Goal: Register for event/course

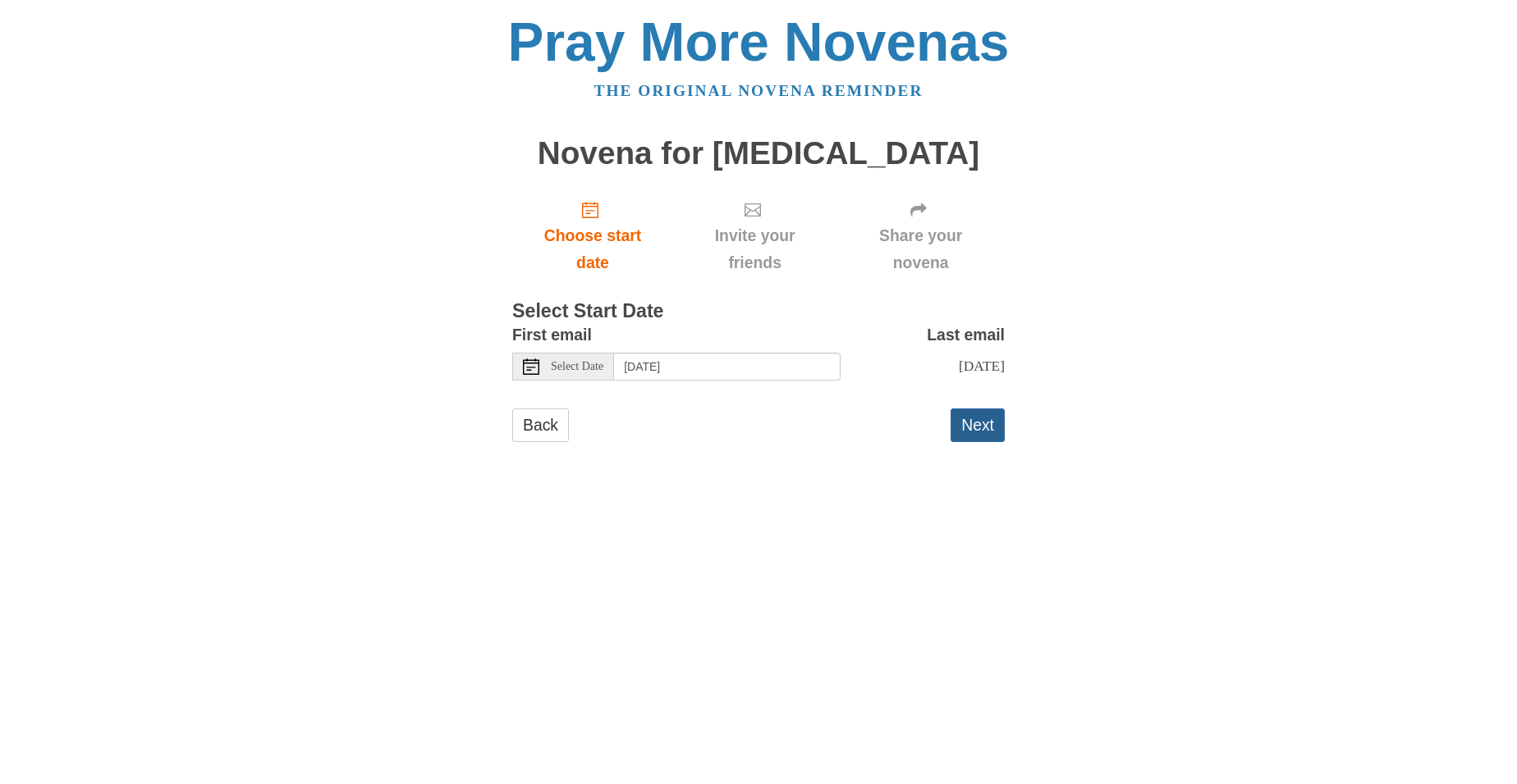
click at [978, 419] on button "Next" at bounding box center [977, 426] width 55 height 34
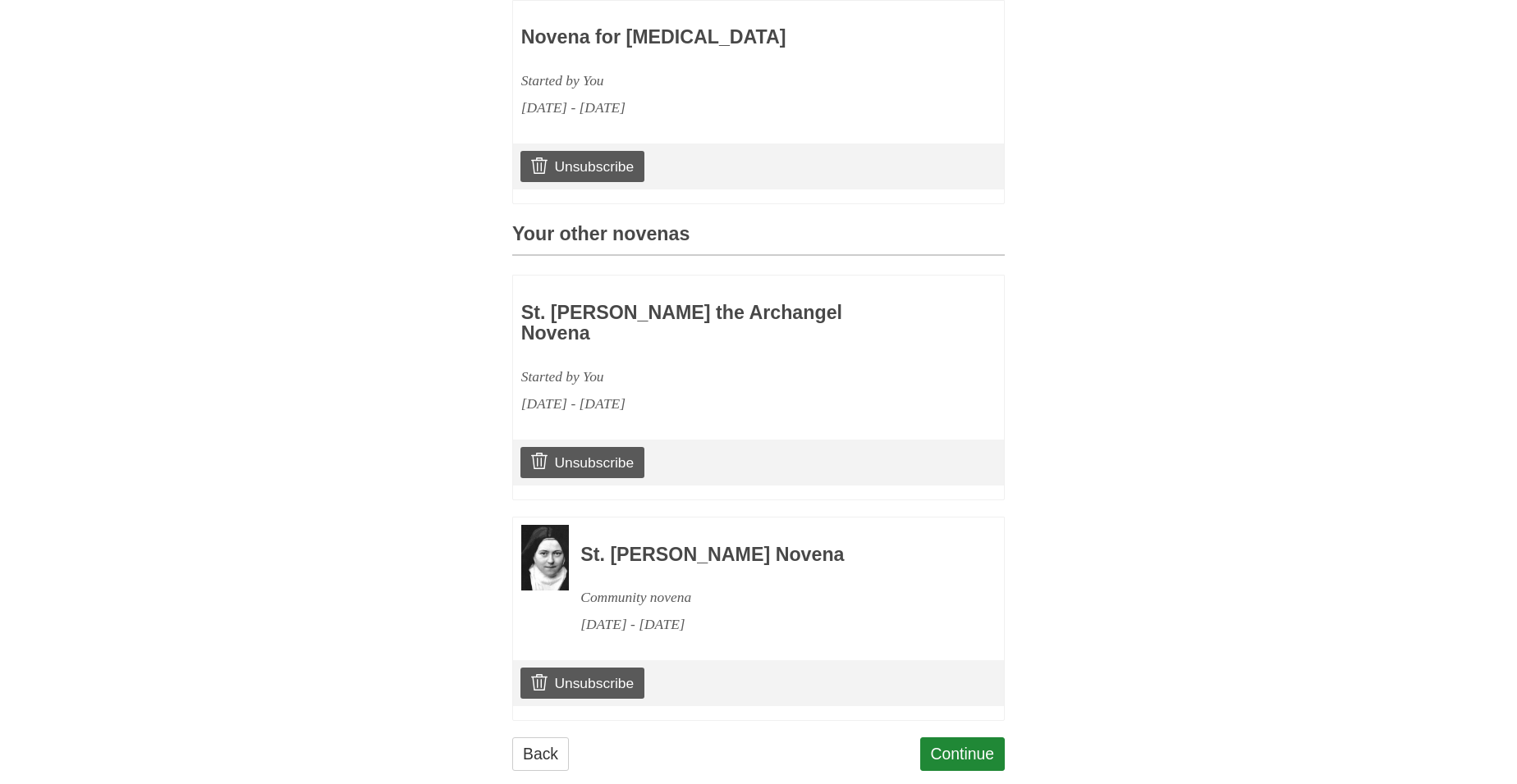
scroll to position [509, 0]
click at [964, 738] on link "Continue" at bounding box center [963, 755] width 85 height 34
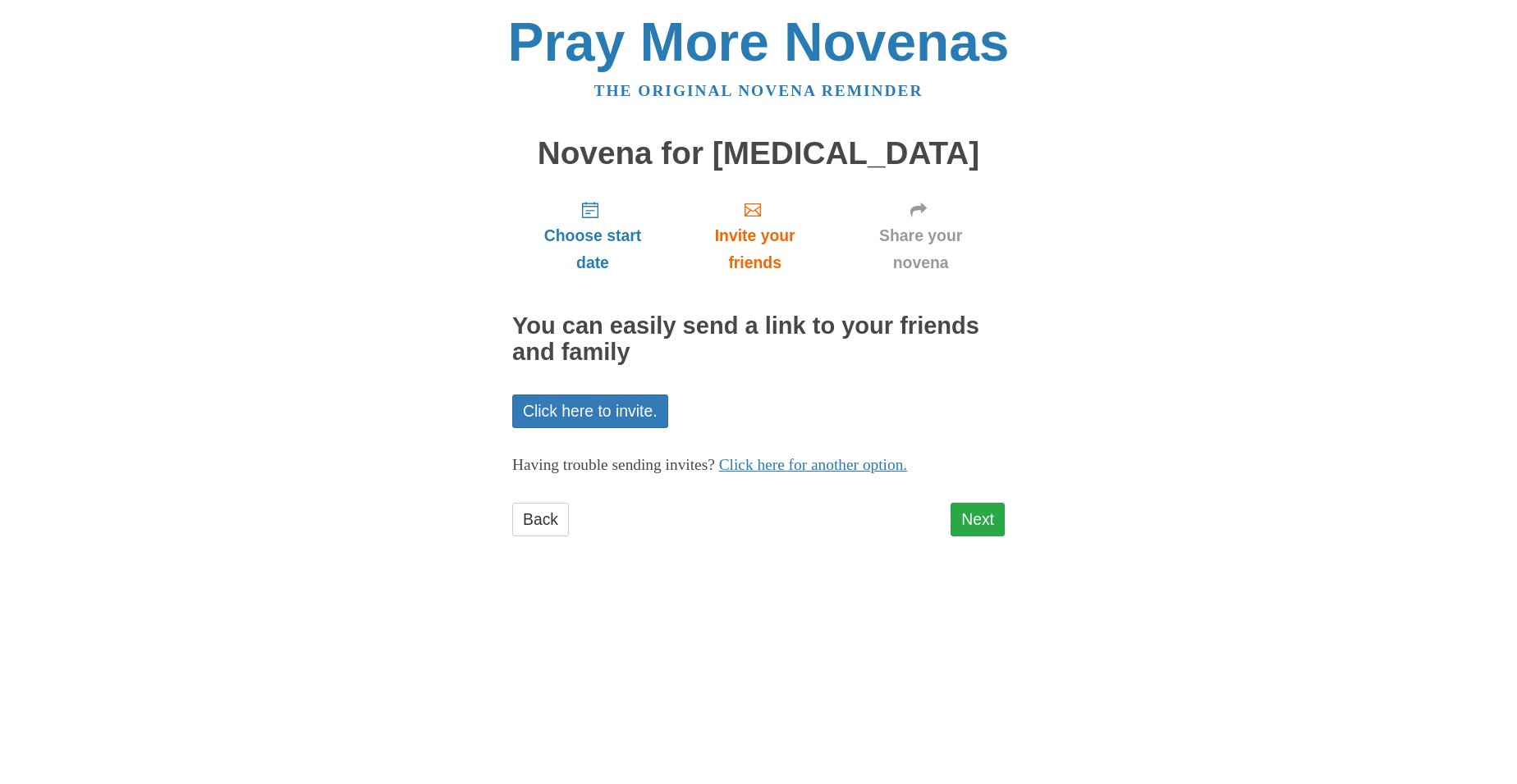
click at [978, 513] on link "Next" at bounding box center [977, 520] width 55 height 34
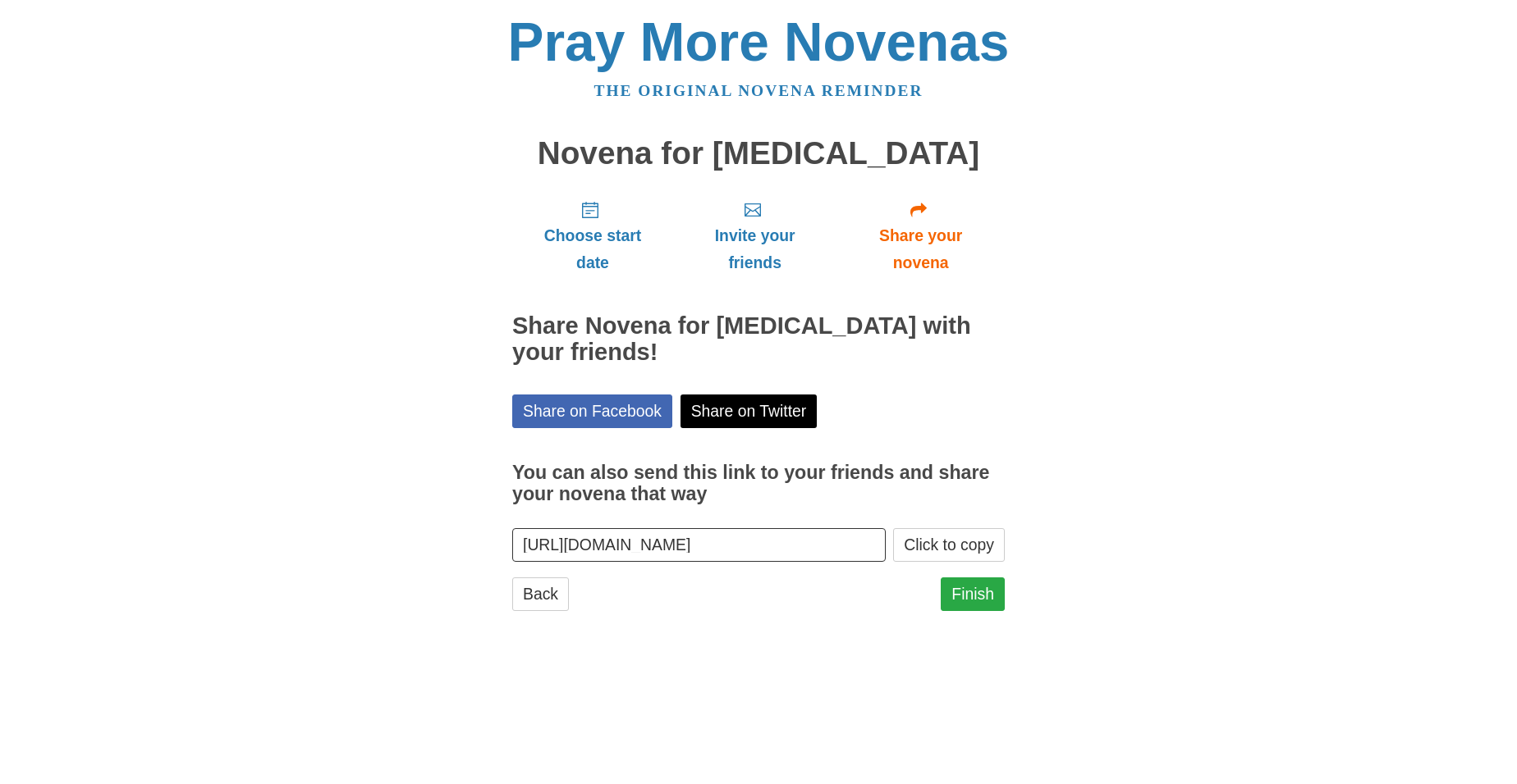
click at [979, 578] on link "Finish" at bounding box center [972, 594] width 64 height 34
